Goal: Transaction & Acquisition: Subscribe to service/newsletter

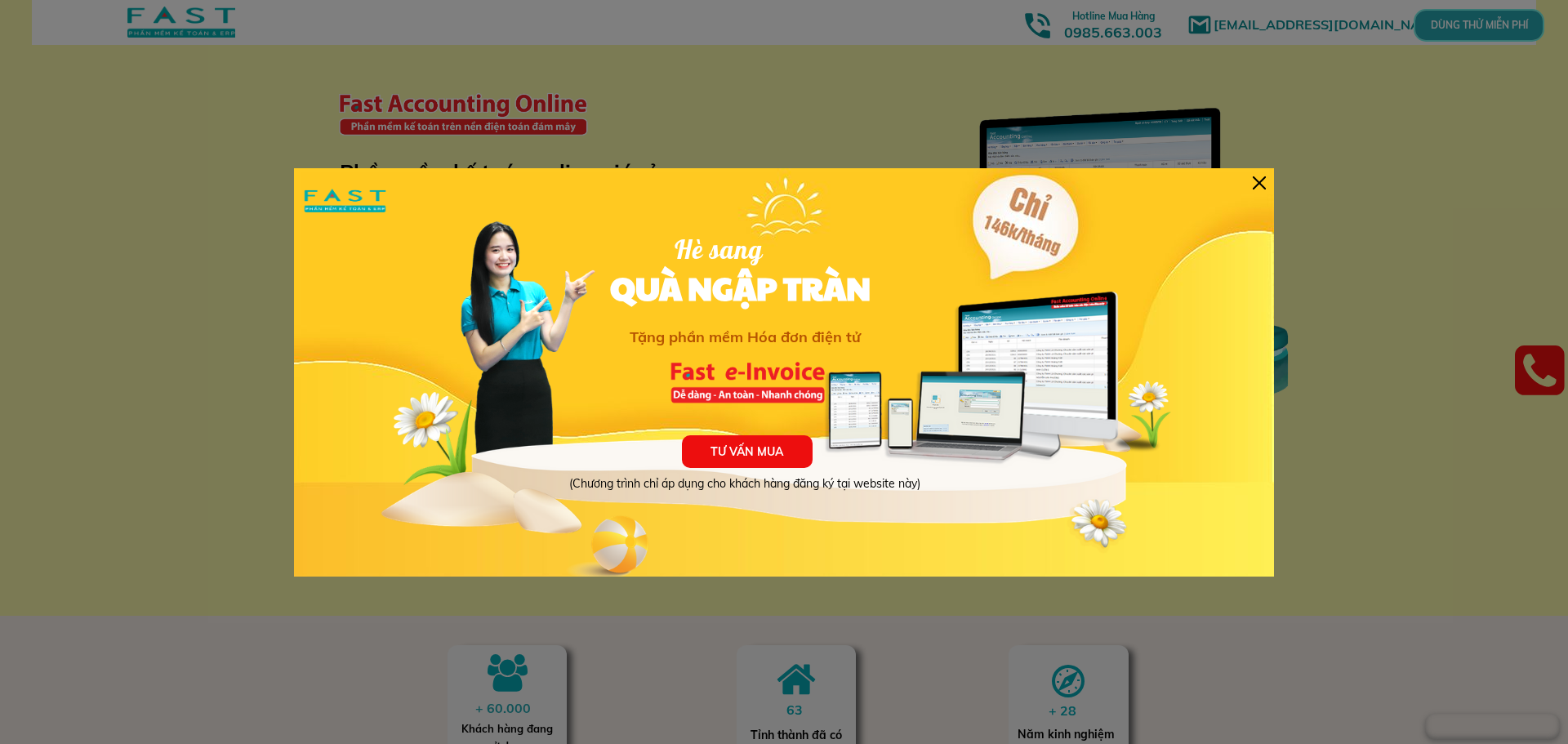
click at [1261, 176] on div at bounding box center [1259, 182] width 13 height 13
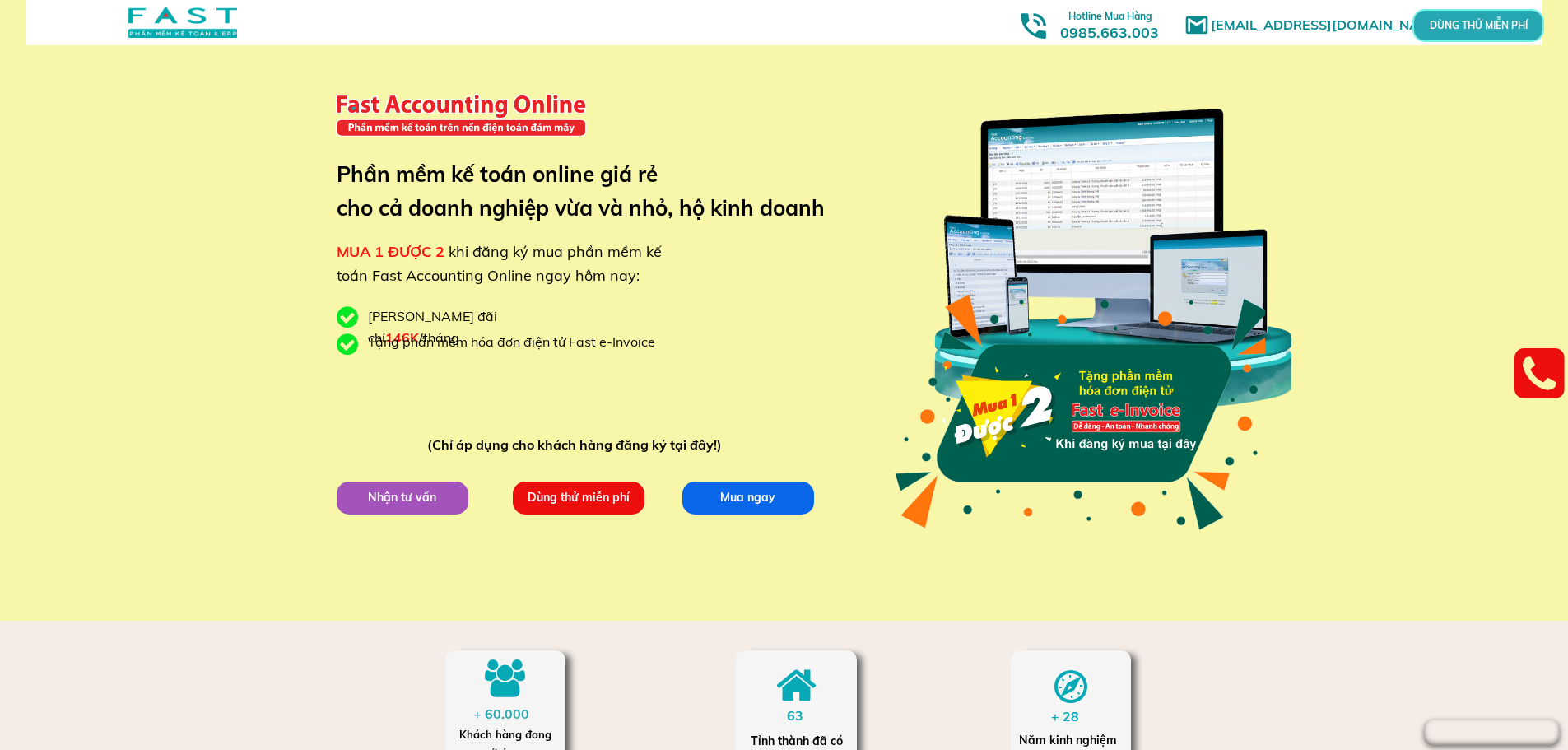
click at [196, 19] on div at bounding box center [183, 21] width 109 height 31
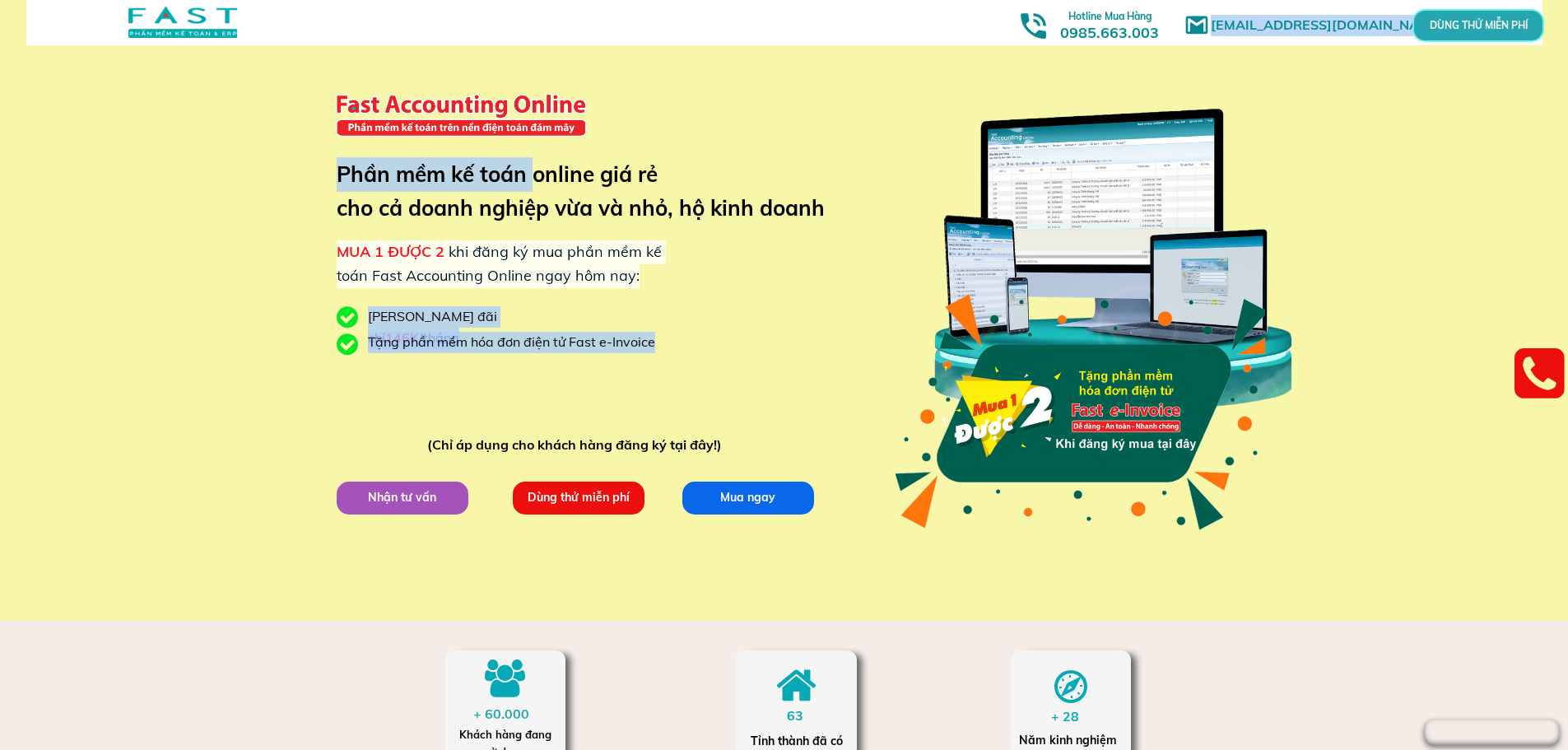
drag, startPoint x: 537, startPoint y: 173, endPoint x: 555, endPoint y: 226, distance: 56.0
click at [555, 226] on div "marketingfasthn@gmail.com MUA 1 ĐƯỢC 2 khi đăng ký mua phần mềm kế toán Fast Ac…" at bounding box center [784, 310] width 790 height 621
click at [554, 262] on div "MUA 1 ĐƯỢC 2 khi đăng ký mua phần mềm kế toán Fast Accounting Online ngay hôm n…" at bounding box center [502, 263] width 331 height 47
click at [471, 271] on span "khi đăng ký mua phần mềm kế toán Fast Accounting Online ngay hôm nay:" at bounding box center [499, 263] width 325 height 43
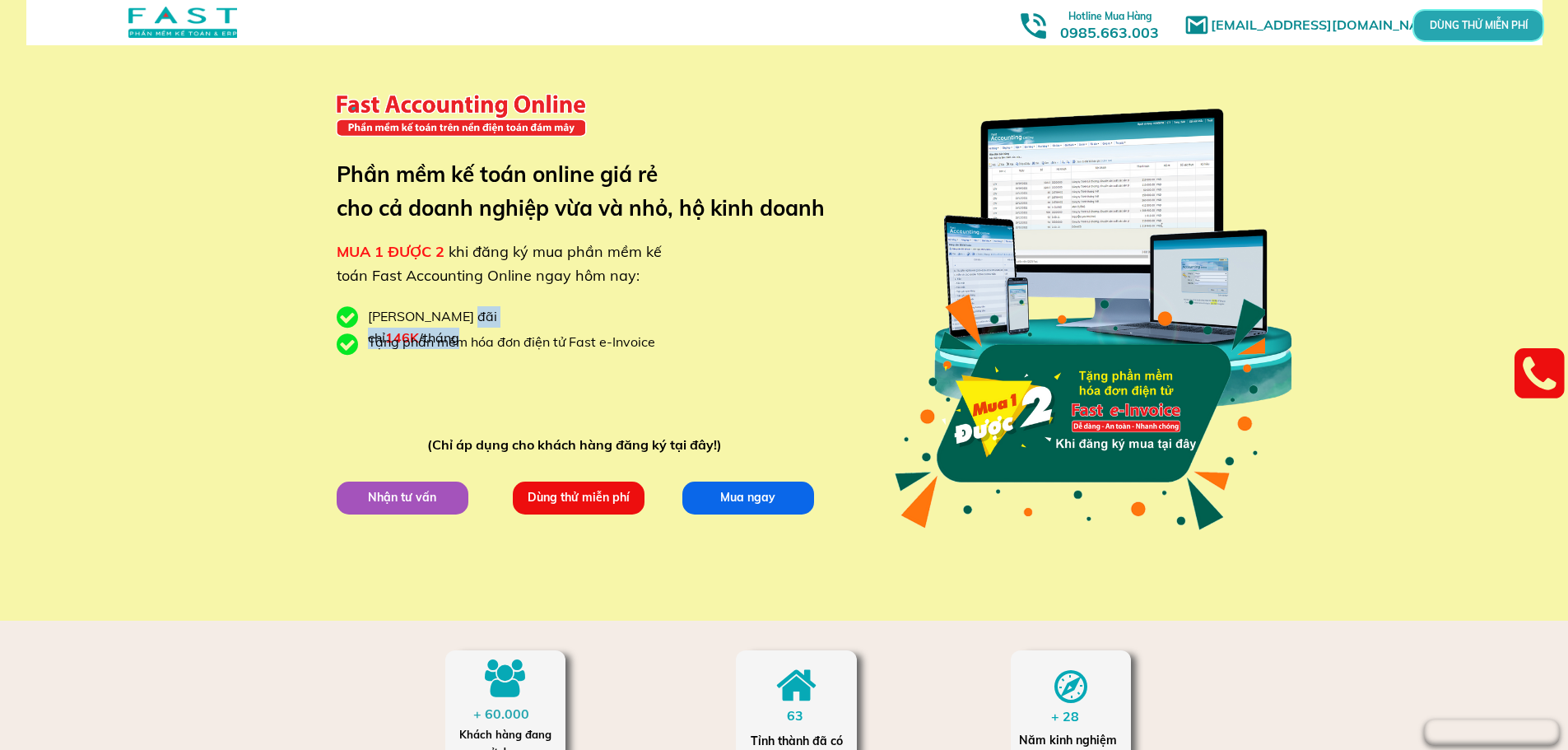
drag, startPoint x: 451, startPoint y: 324, endPoint x: 561, endPoint y: 318, distance: 110.2
click at [561, 318] on div "Giá ưu đãi chỉ 146K /tháng" at bounding box center [475, 327] width 214 height 42
click at [574, 352] on div "Tặng phần mềm hóa đơn điện tử Fast e-Invoice" at bounding box center [518, 342] width 300 height 21
drag, startPoint x: 416, startPoint y: 342, endPoint x: 595, endPoint y: 346, distance: 179.0
click at [595, 346] on div "Tặng phần mềm hóa đơn điện tử Fast e-Invoice" at bounding box center [518, 342] width 300 height 21
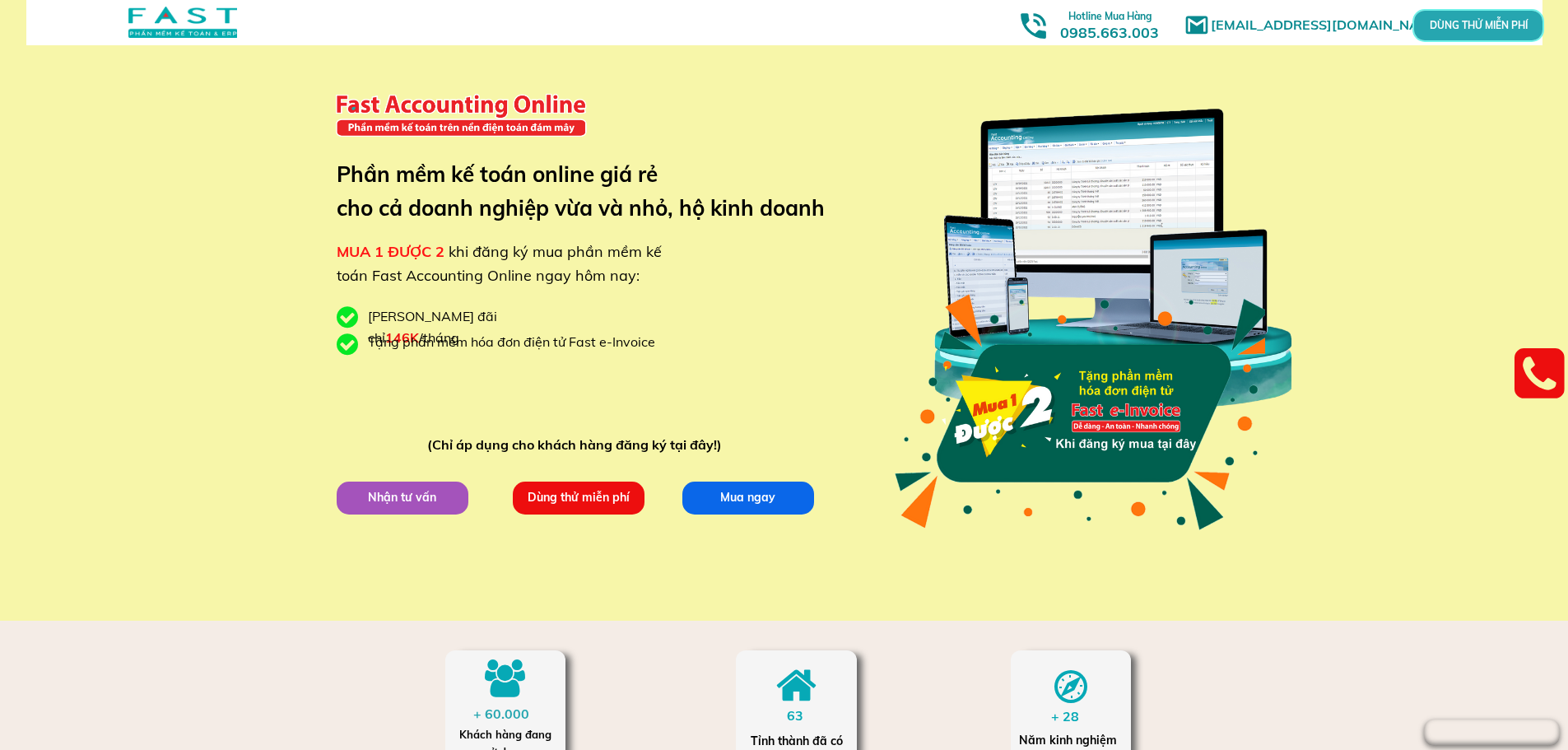
click at [965, 434] on div at bounding box center [1080, 412] width 375 height 266
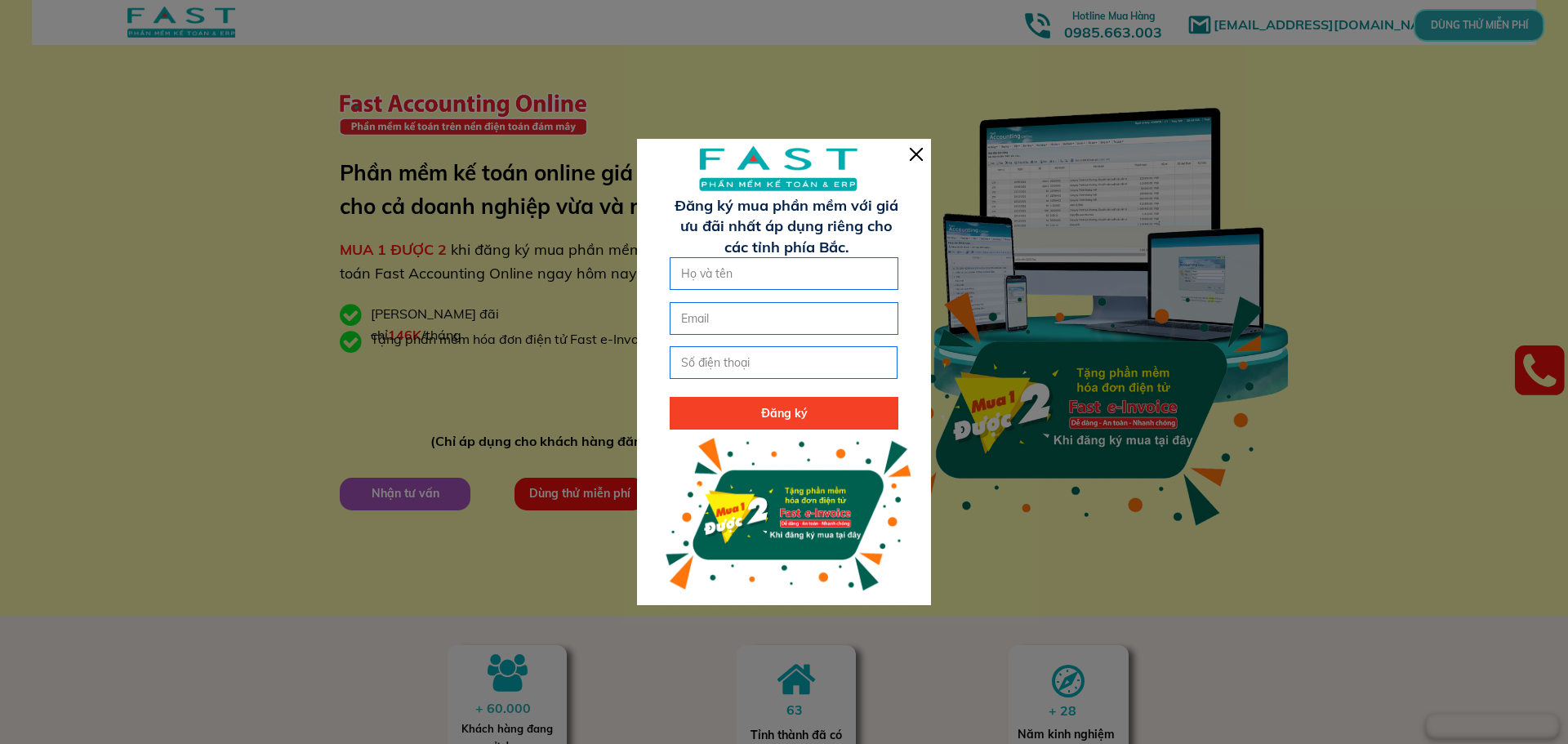
click at [915, 155] on div at bounding box center [916, 154] width 13 height 13
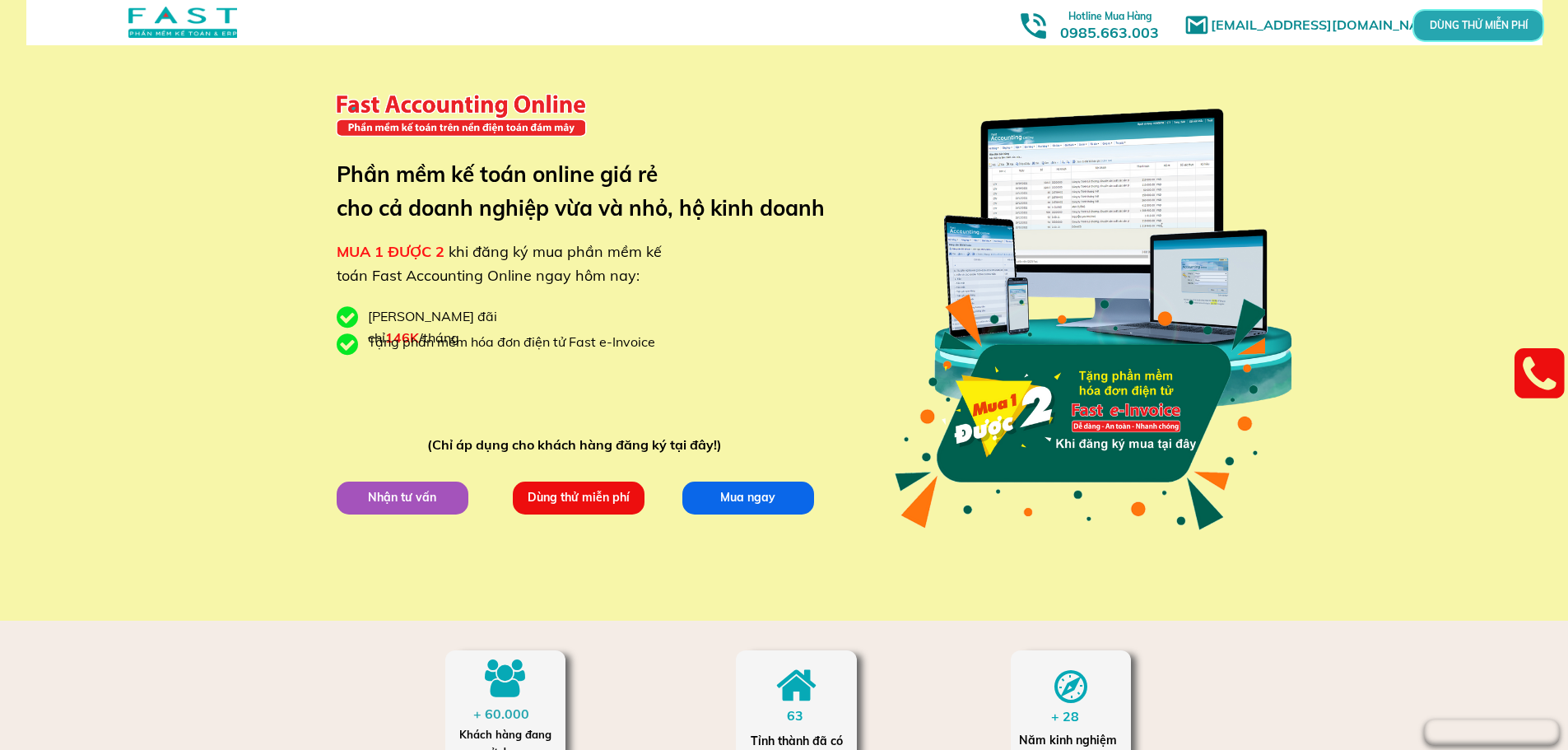
click at [403, 508] on p "Nhận tư vấn" at bounding box center [401, 496] width 131 height 33
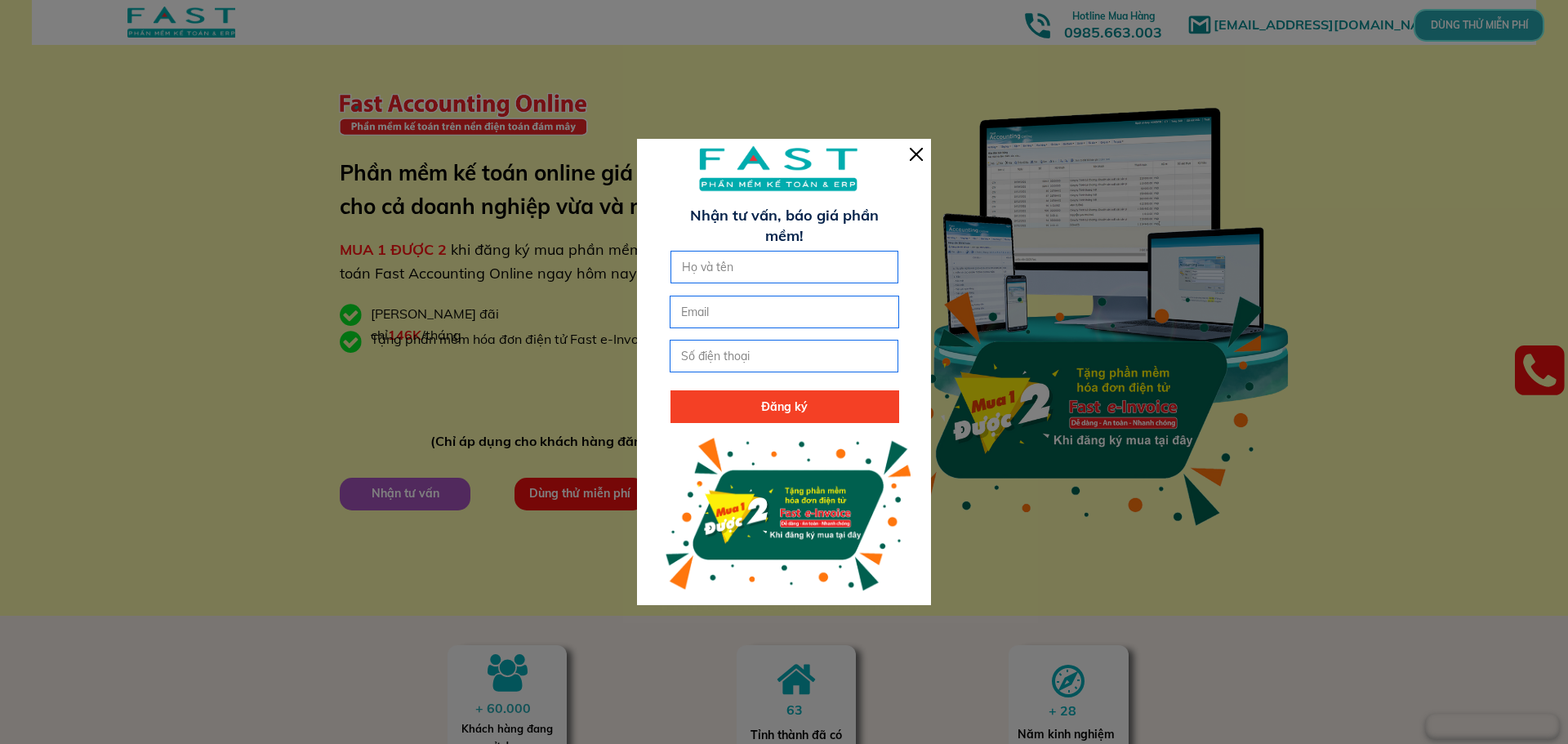
click at [752, 267] on input "text" at bounding box center [784, 267] width 213 height 31
type input "[PERSON_NAME]"
type input "0985368111"
type input "[EMAIL_ADDRESS][DOMAIN_NAME]"
click at [762, 411] on p "Đăng ký" at bounding box center [785, 407] width 229 height 33
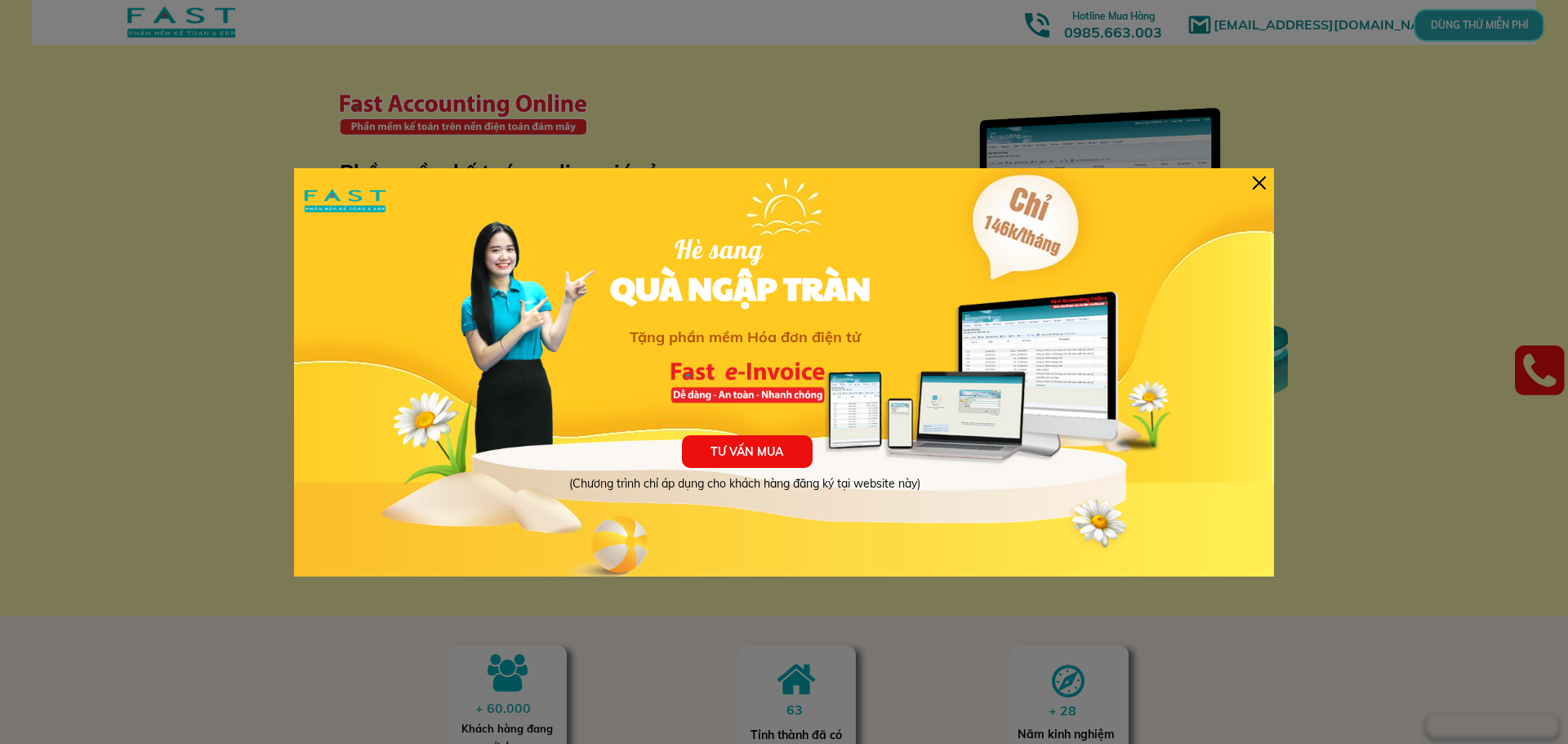
click at [734, 453] on p "TƯ VẤN MUA" at bounding box center [747, 451] width 130 height 33
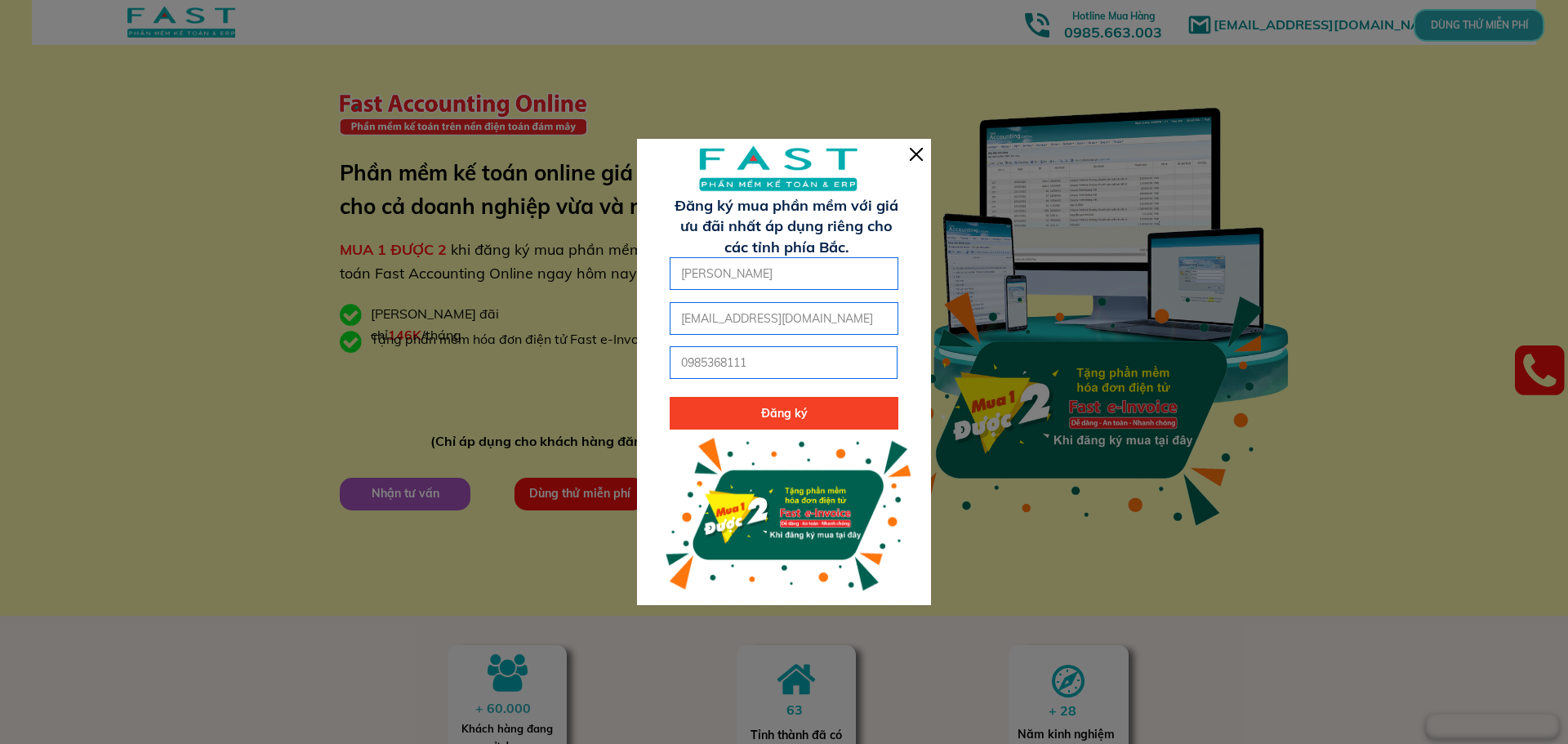
click at [923, 158] on div at bounding box center [784, 371] width 294 height 465
click at [920, 159] on div at bounding box center [916, 154] width 13 height 13
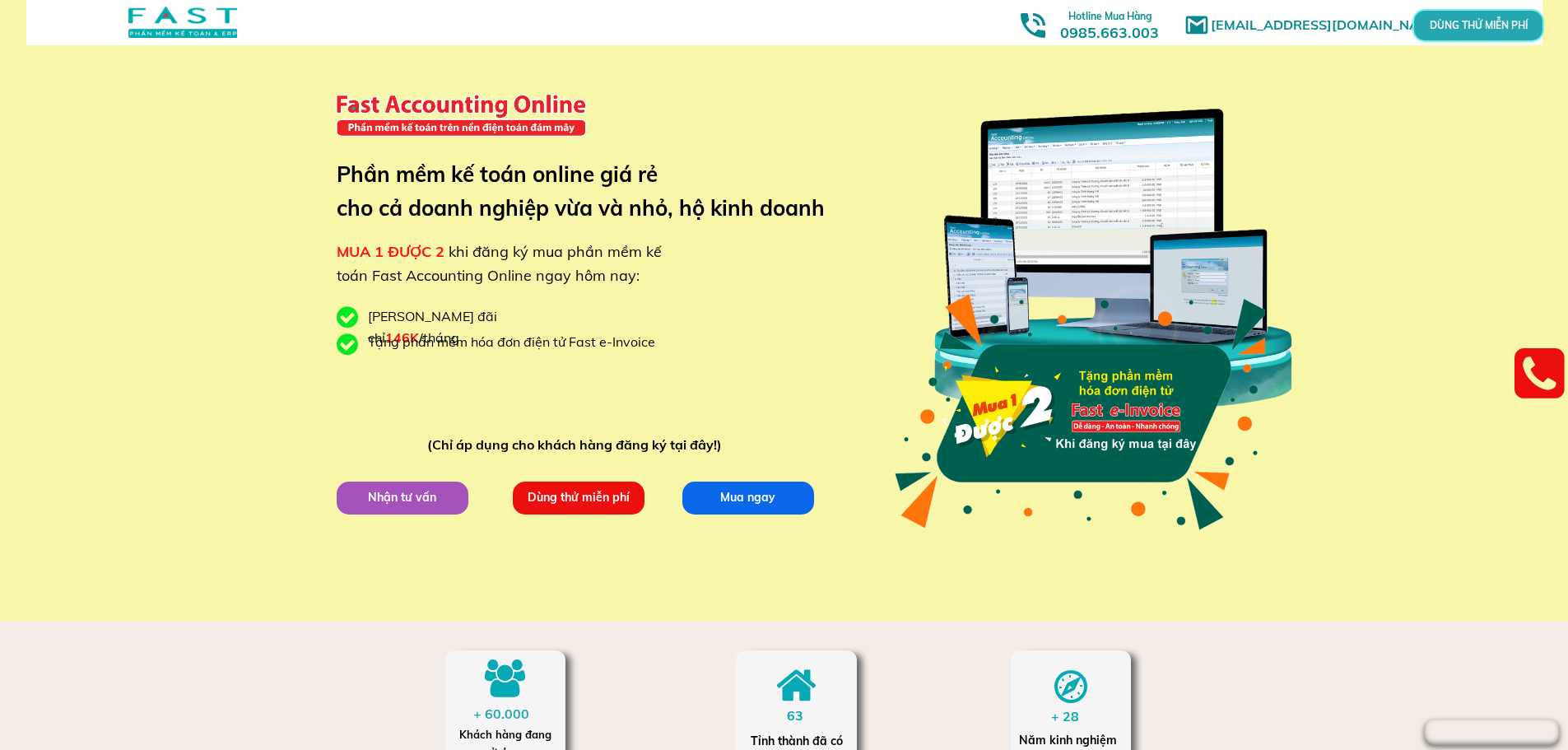
click at [1085, 191] on div at bounding box center [1113, 260] width 386 height 384
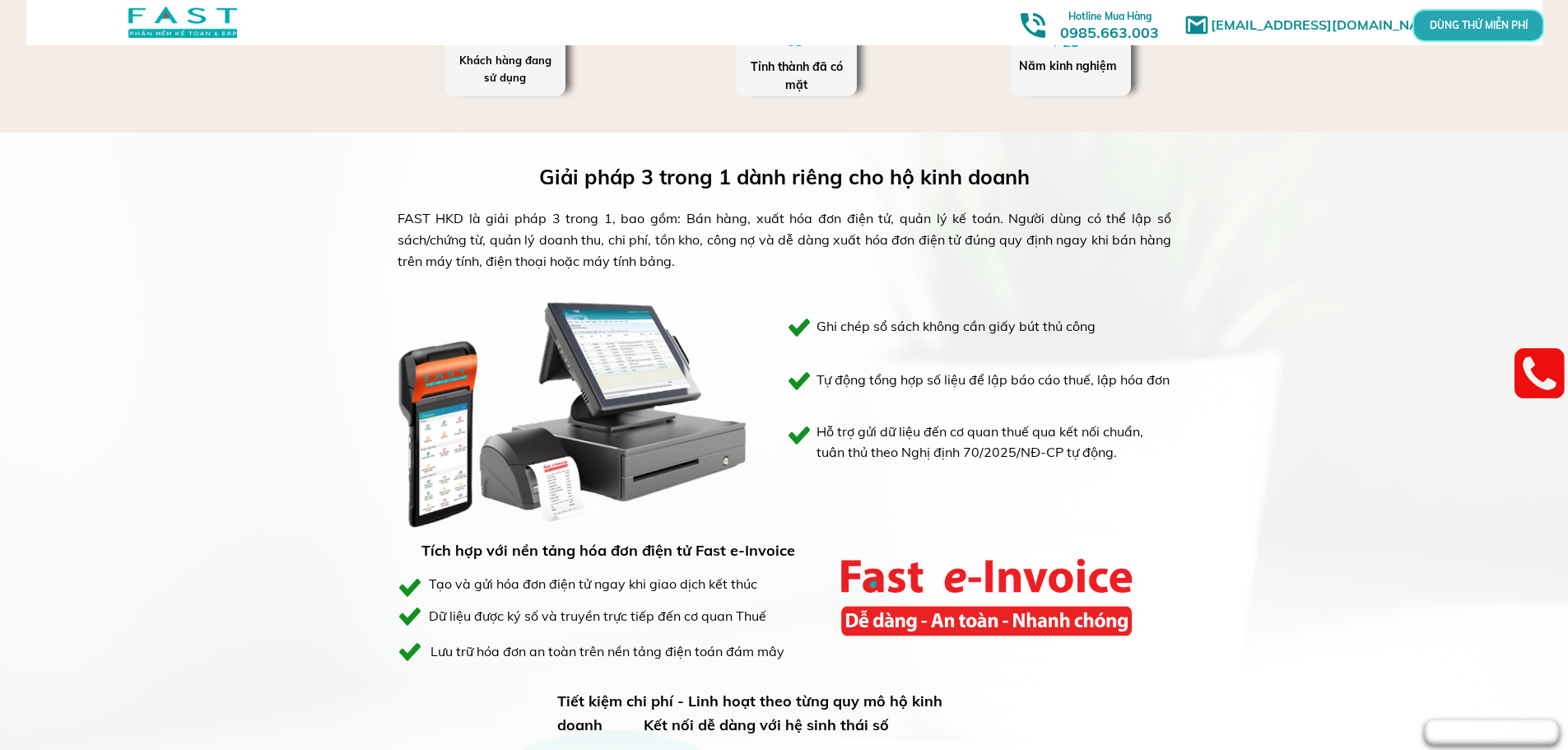
scroll to position [741, 0]
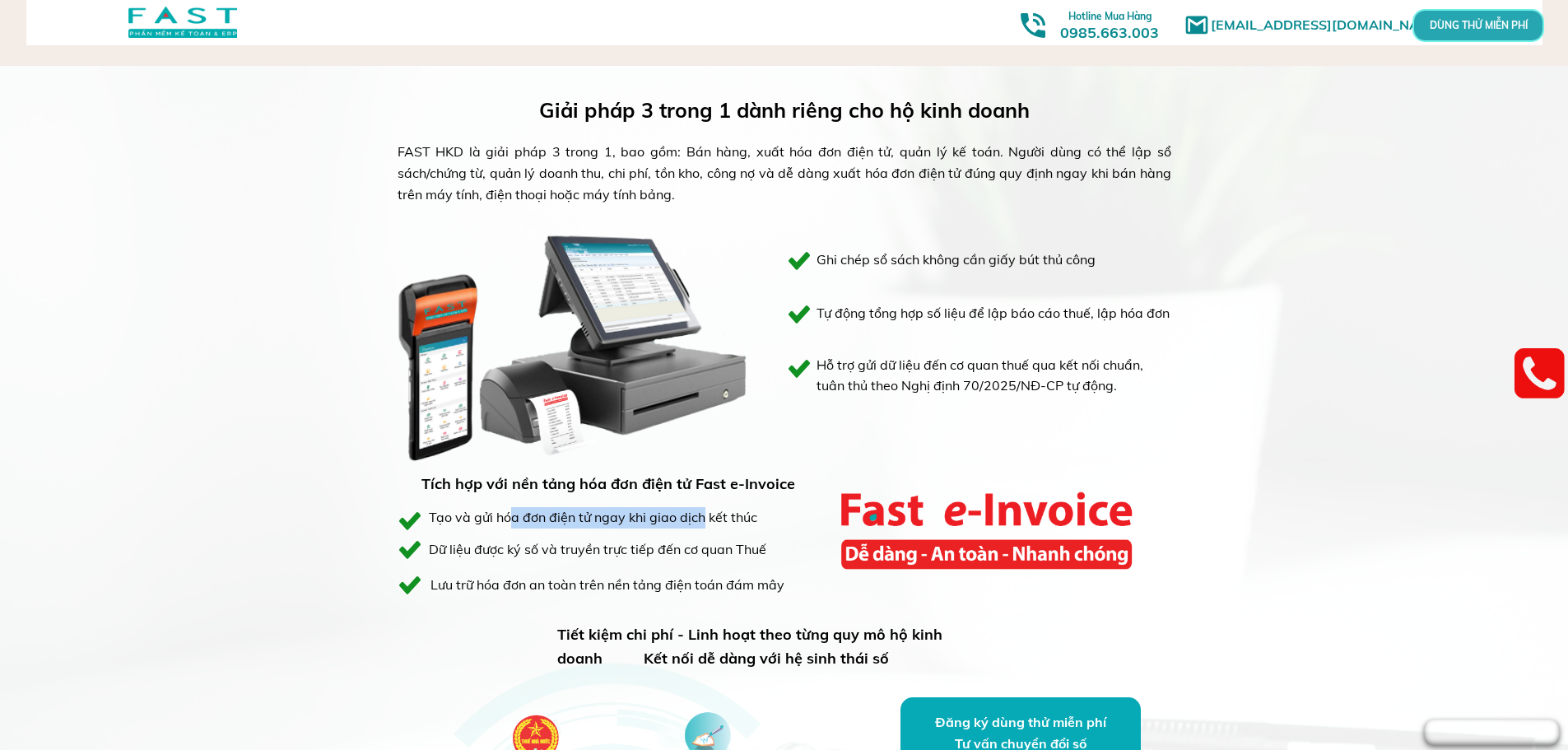
drag, startPoint x: 518, startPoint y: 509, endPoint x: 701, endPoint y: 520, distance: 183.3
click at [701, 520] on div "Tạo và gửi hóa đơn điện tử ngay khi giao dịch kết thúc" at bounding box center [593, 518] width 329 height 21
drag, startPoint x: 506, startPoint y: 553, endPoint x: 693, endPoint y: 552, distance: 187.0
click at [693, 552] on div "Dữ liệu được ký số và truyền trực tiếp đến cơ quan Thuế" at bounding box center [625, 550] width 394 height 21
drag, startPoint x: 530, startPoint y: 584, endPoint x: 670, endPoint y: 584, distance: 140.0
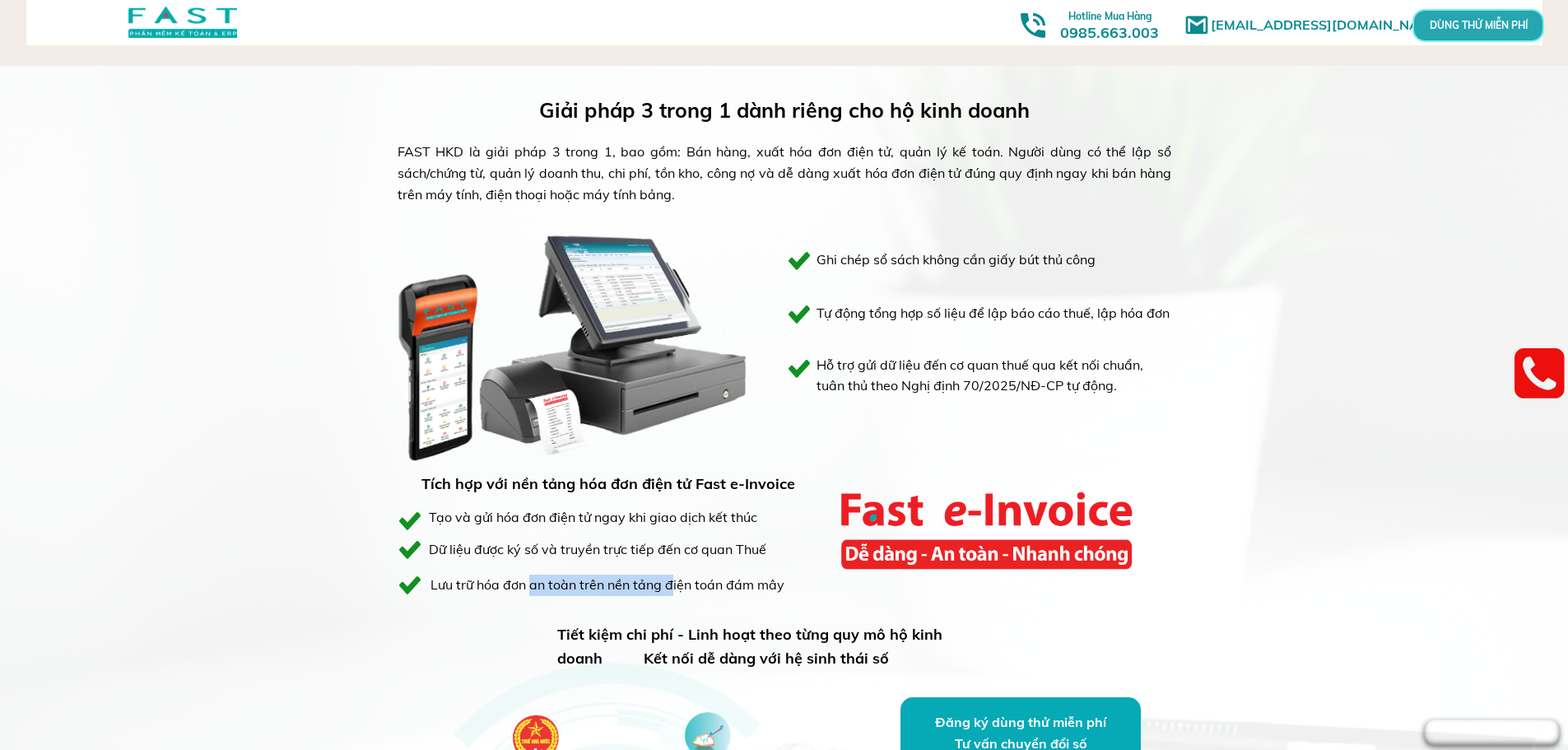
click at [670, 584] on div "Lưu trữ hóa đơn an toàn trên nền tảng điện toán đám mây" at bounding box center [609, 585] width 358 height 21
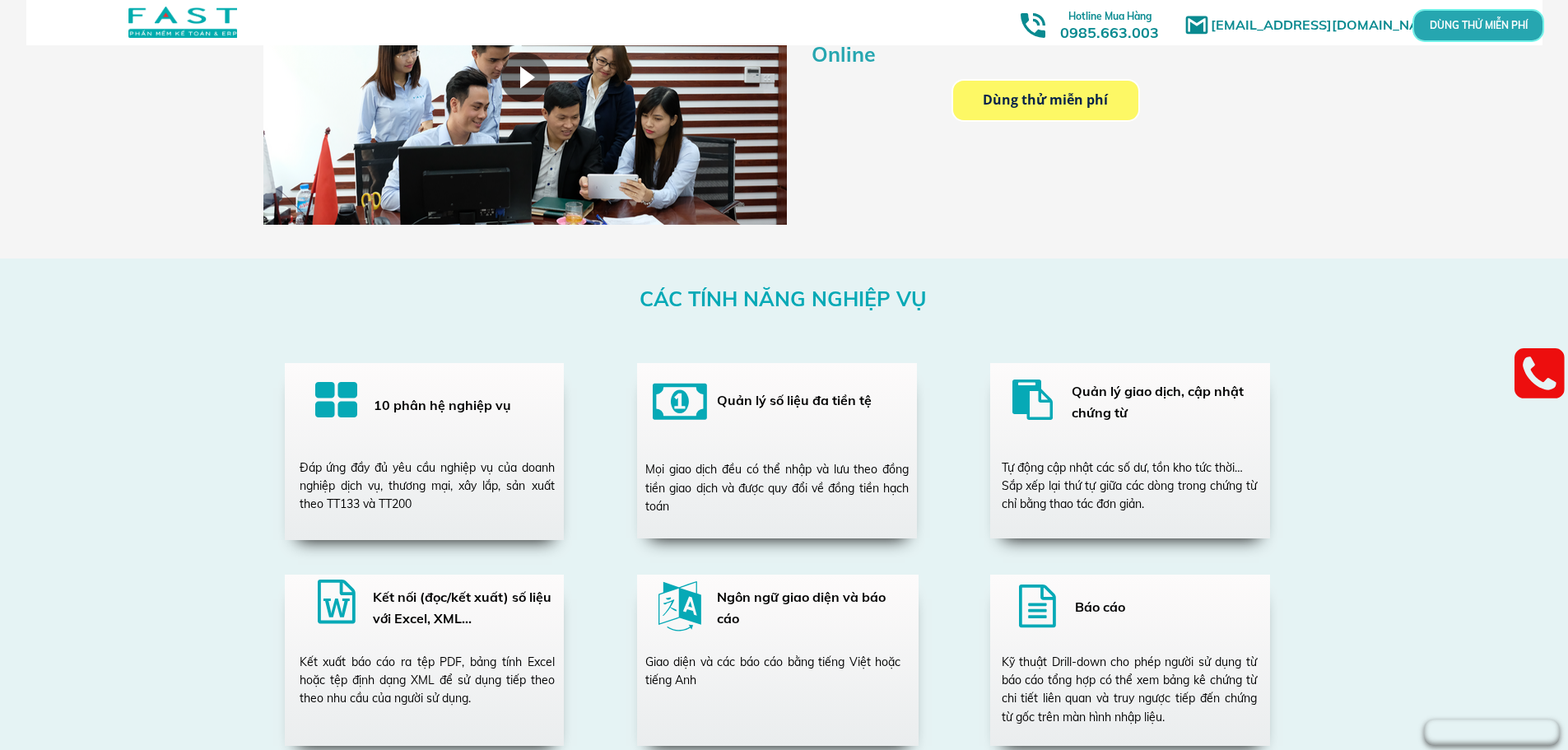
scroll to position [2880, 0]
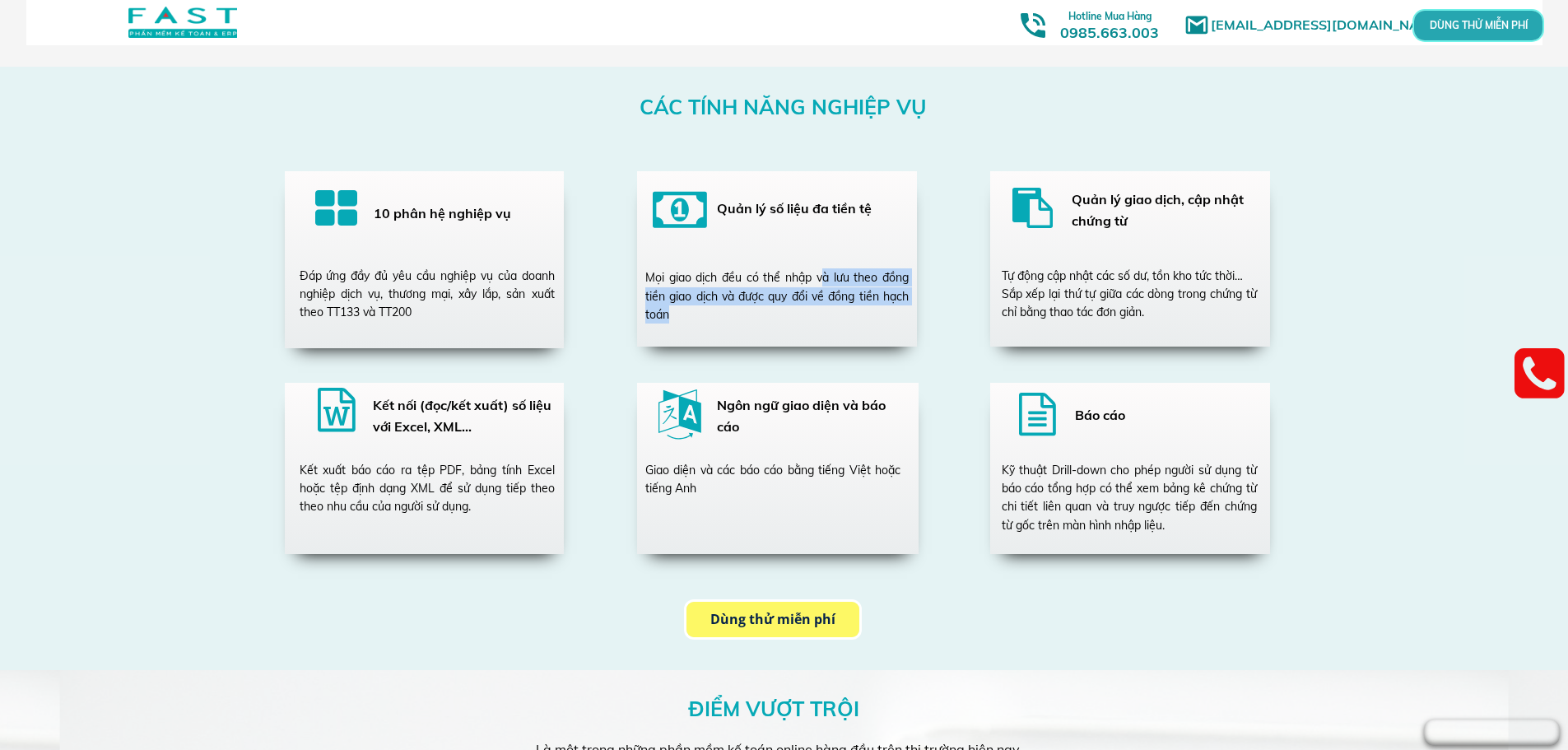
drag, startPoint x: 819, startPoint y: 283, endPoint x: 838, endPoint y: 318, distance: 39.8
click at [838, 318] on div "Mọi giao dịch đều có thể nhập và lưu theo đồng tiền giao dịch và được quy đổi v…" at bounding box center [777, 296] width 263 height 55
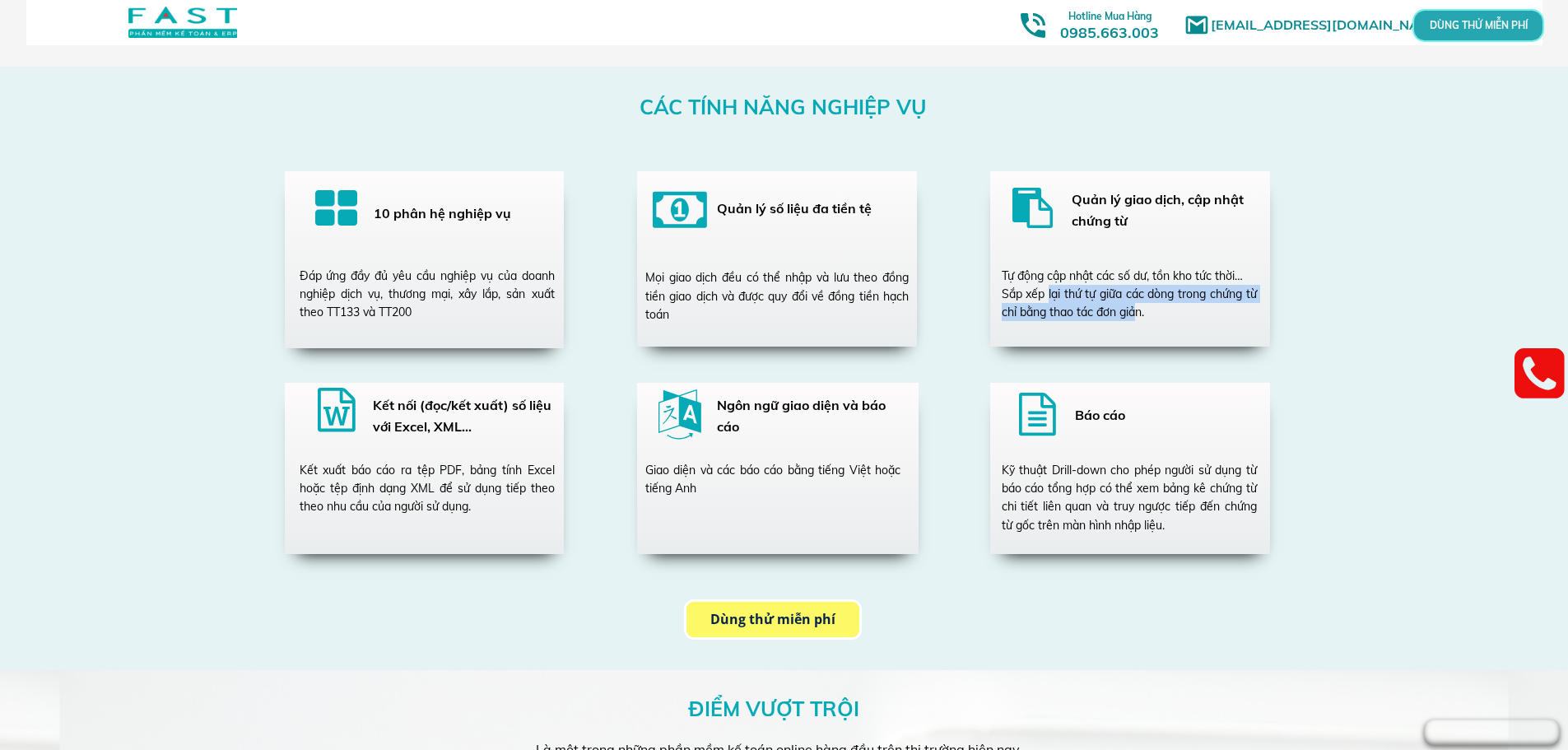
drag, startPoint x: 1068, startPoint y: 284, endPoint x: 1134, endPoint y: 308, distance: 70.2
click at [1134, 308] on div "Tự động cập nhật các số dư, tồn kho tức thời… Sắp xếp lại thứ tự giữa các dòng …" at bounding box center [1130, 295] width 255 height 55
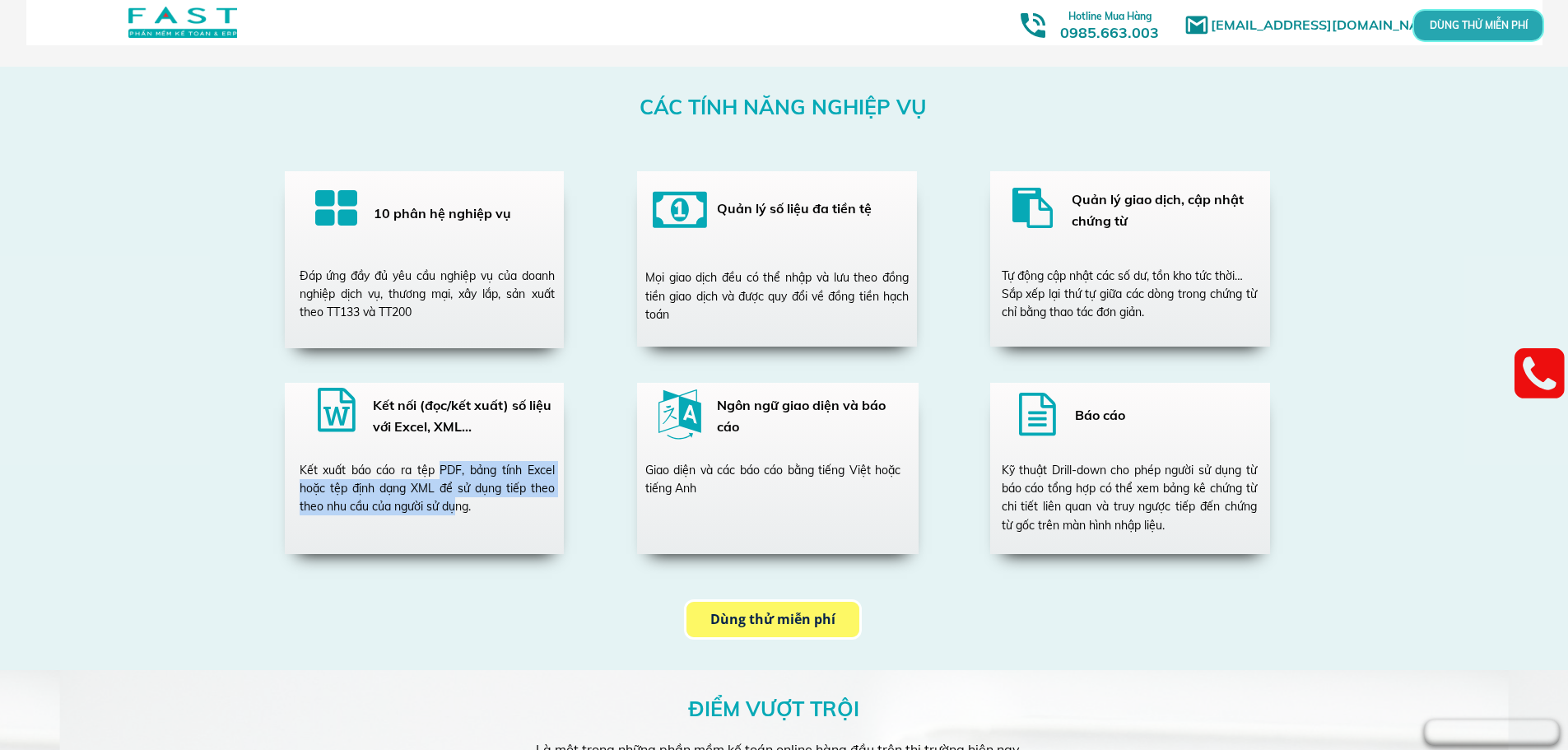
drag, startPoint x: 440, startPoint y: 465, endPoint x: 458, endPoint y: 499, distance: 38.5
click at [458, 499] on div "Kết xuất báo cáo ra tệp PDF, bảng tính Excel hoặc tệp định dạng XML để sử dụng …" at bounding box center [428, 488] width 255 height 55
drag, startPoint x: 710, startPoint y: 490, endPoint x: 838, endPoint y: 473, distance: 129.1
click at [833, 476] on div "Giao diện và các báo cáo bằng tiếng Việt hoặc tiếng Anh" at bounding box center [773, 479] width 255 height 37
drag, startPoint x: 1040, startPoint y: 486, endPoint x: 1125, endPoint y: 496, distance: 85.6
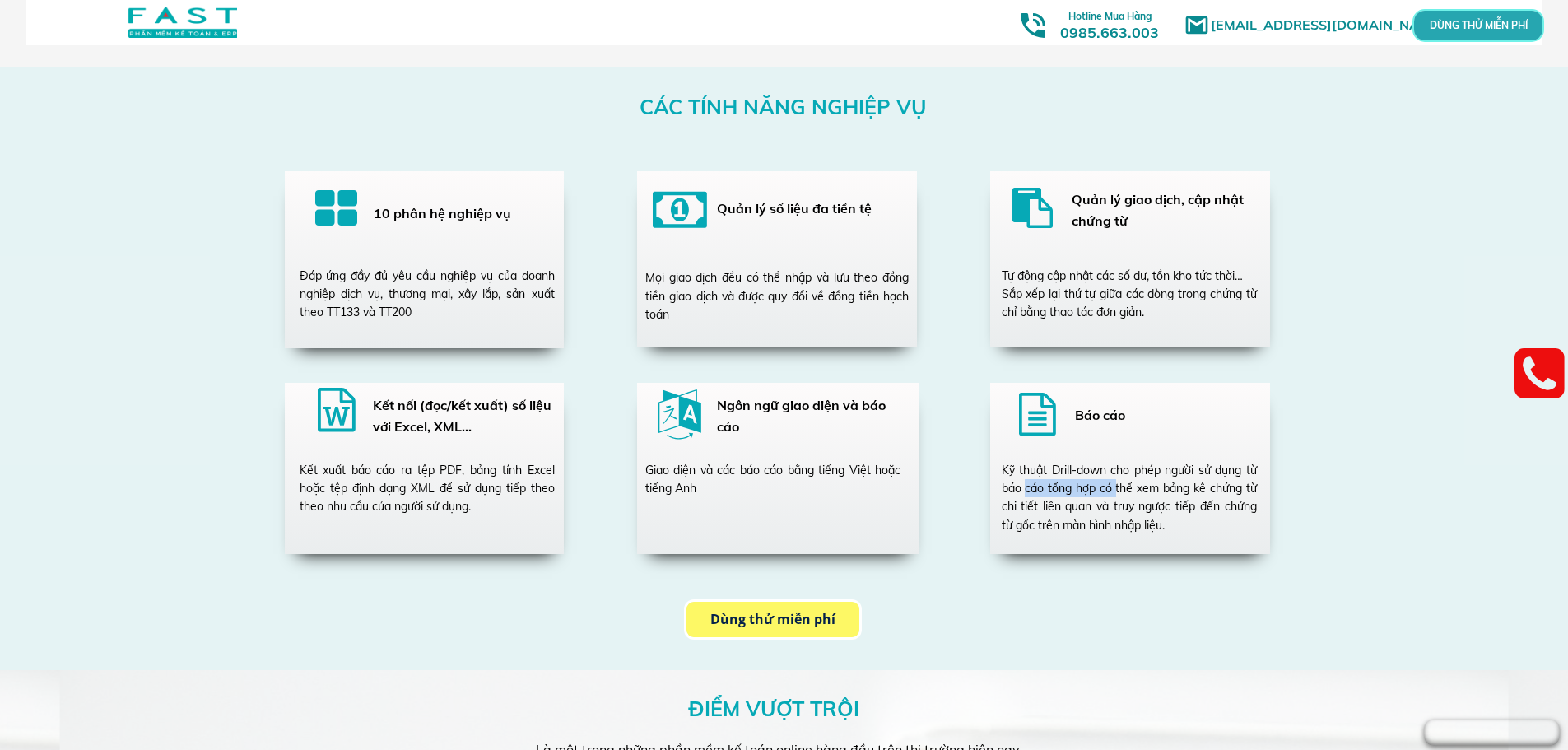
click at [1122, 496] on div "Kỹ thuật Drill-down cho phép người sử dụng từ báo cáo tổng hợp có thể xem bảng …" at bounding box center [1130, 497] width 255 height 74
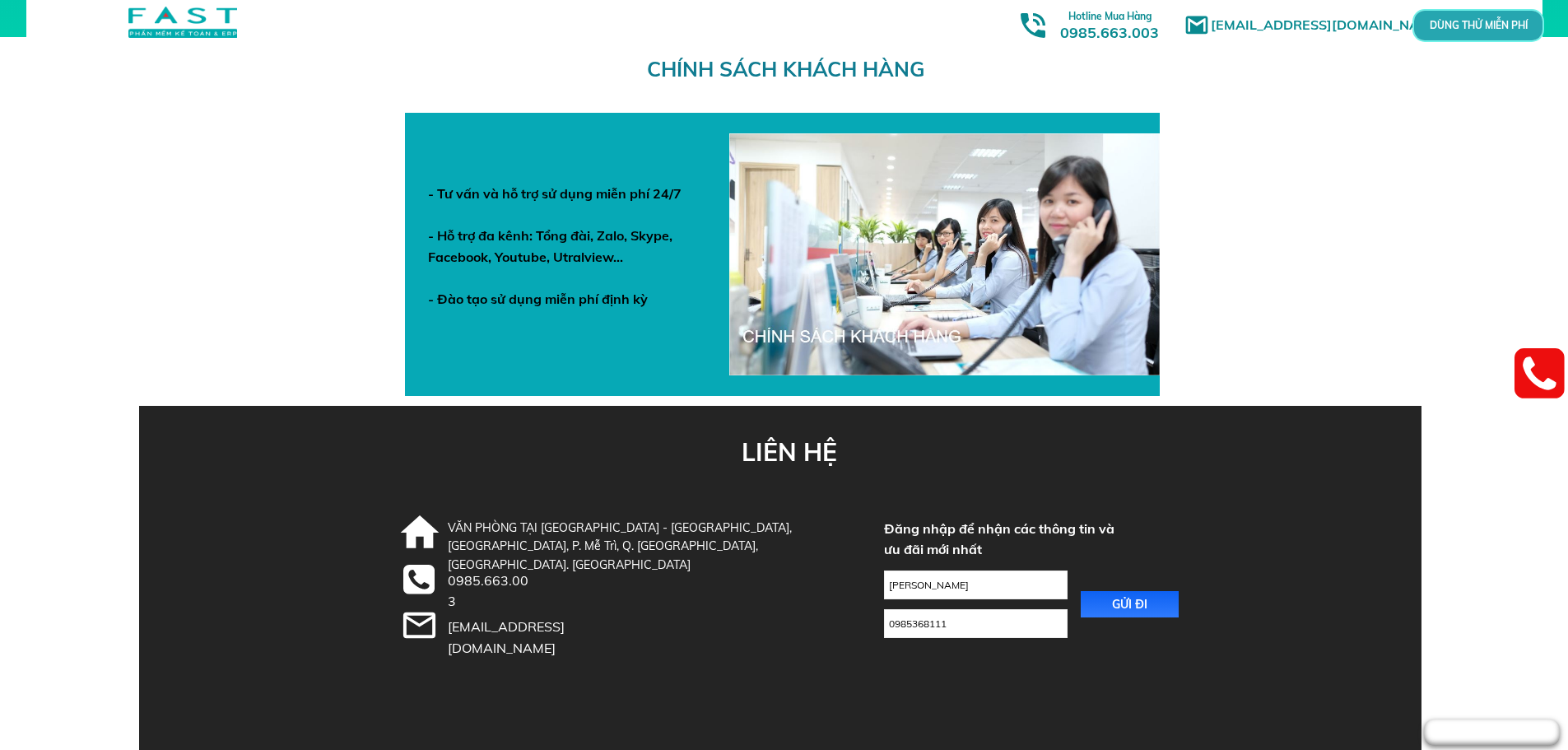
scroll to position [5696, 0]
